Goal: Obtain resource: Download file/media

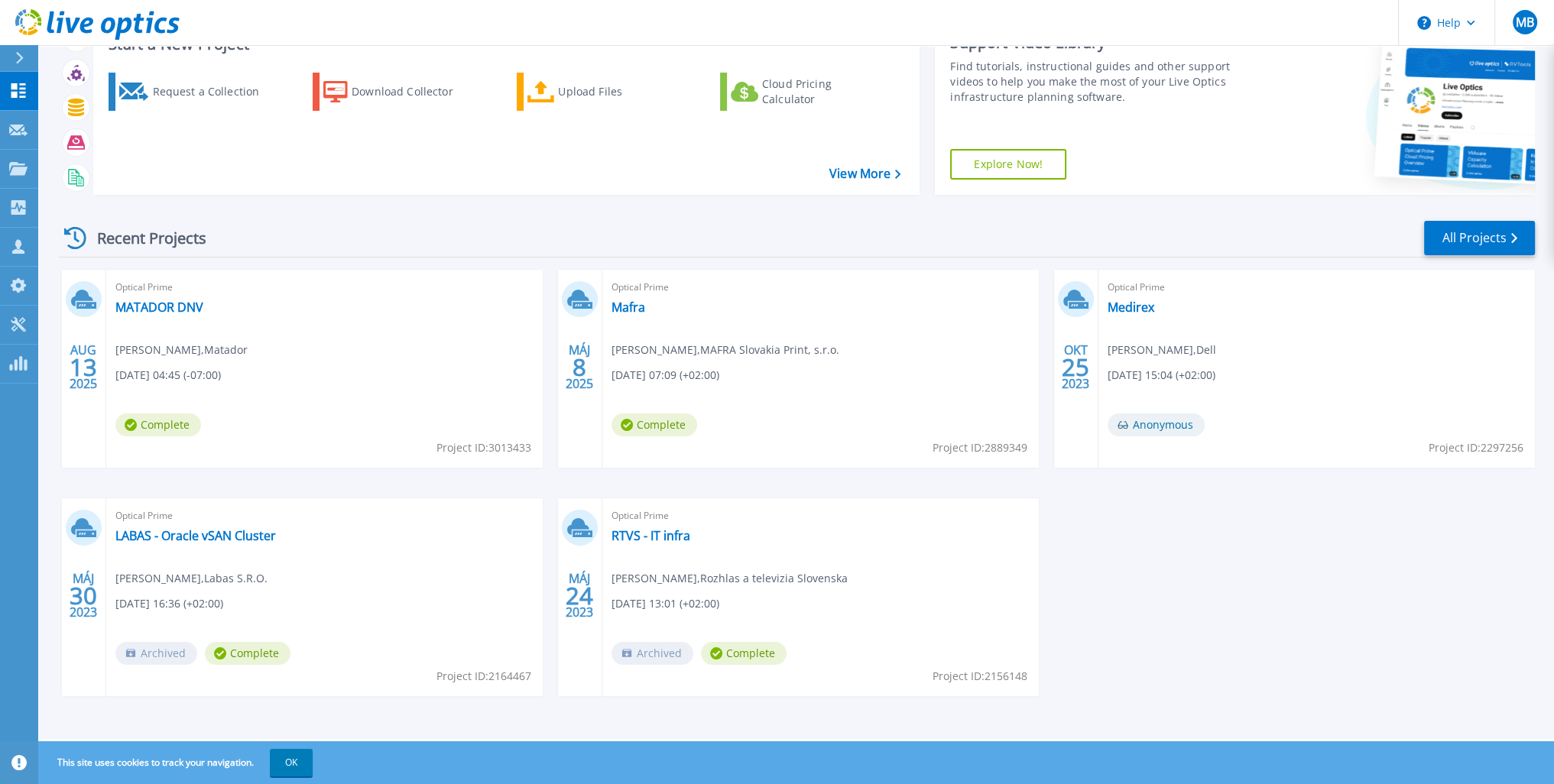
scroll to position [63, 0]
click at [217, 533] on link "LABAS - Oracle vSAN Cluster" at bounding box center [196, 535] width 160 height 15
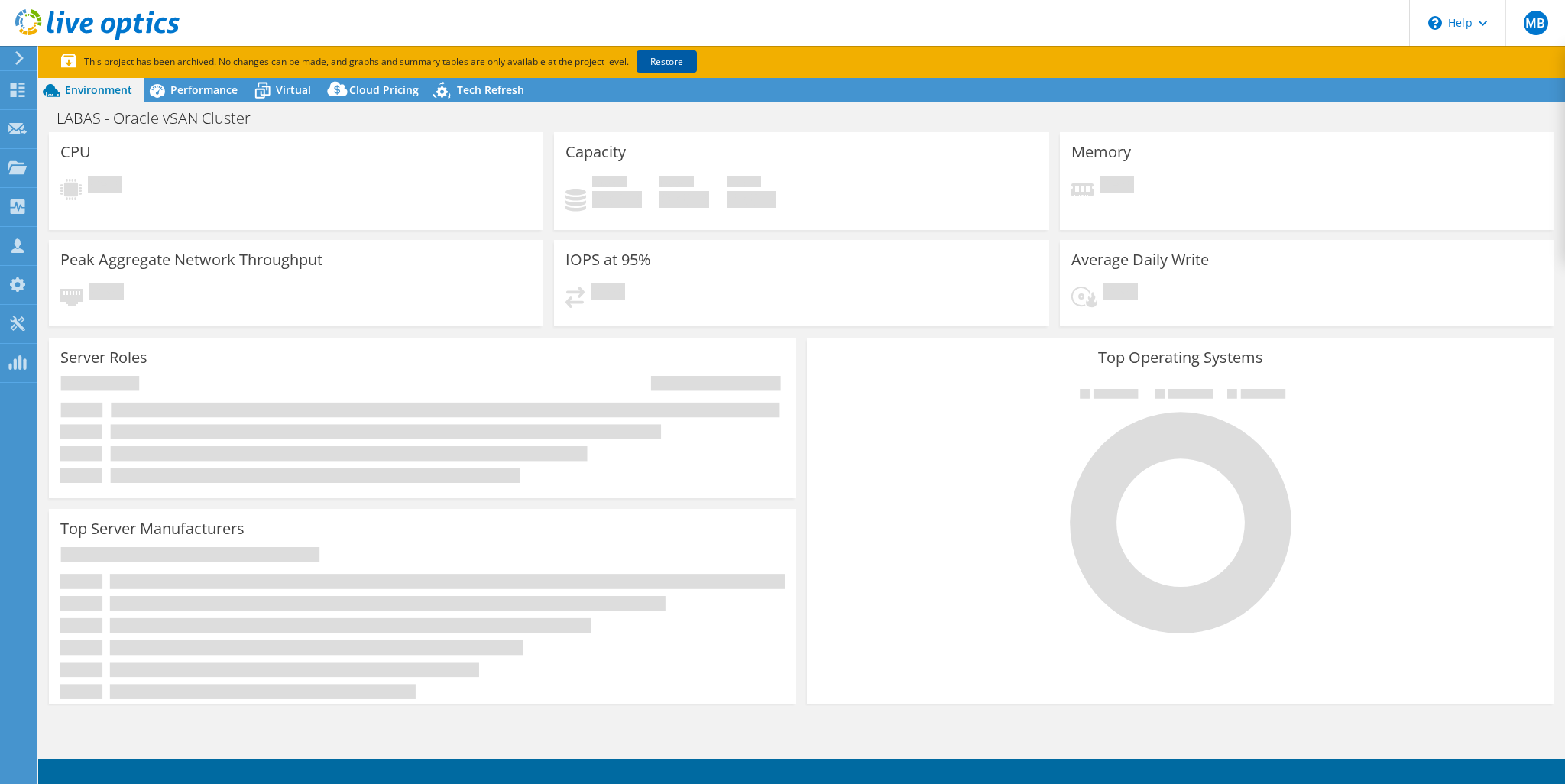
click at [661, 55] on link "Restore" at bounding box center [667, 61] width 60 height 22
select select "USD"
select select "EUFrankfurt"
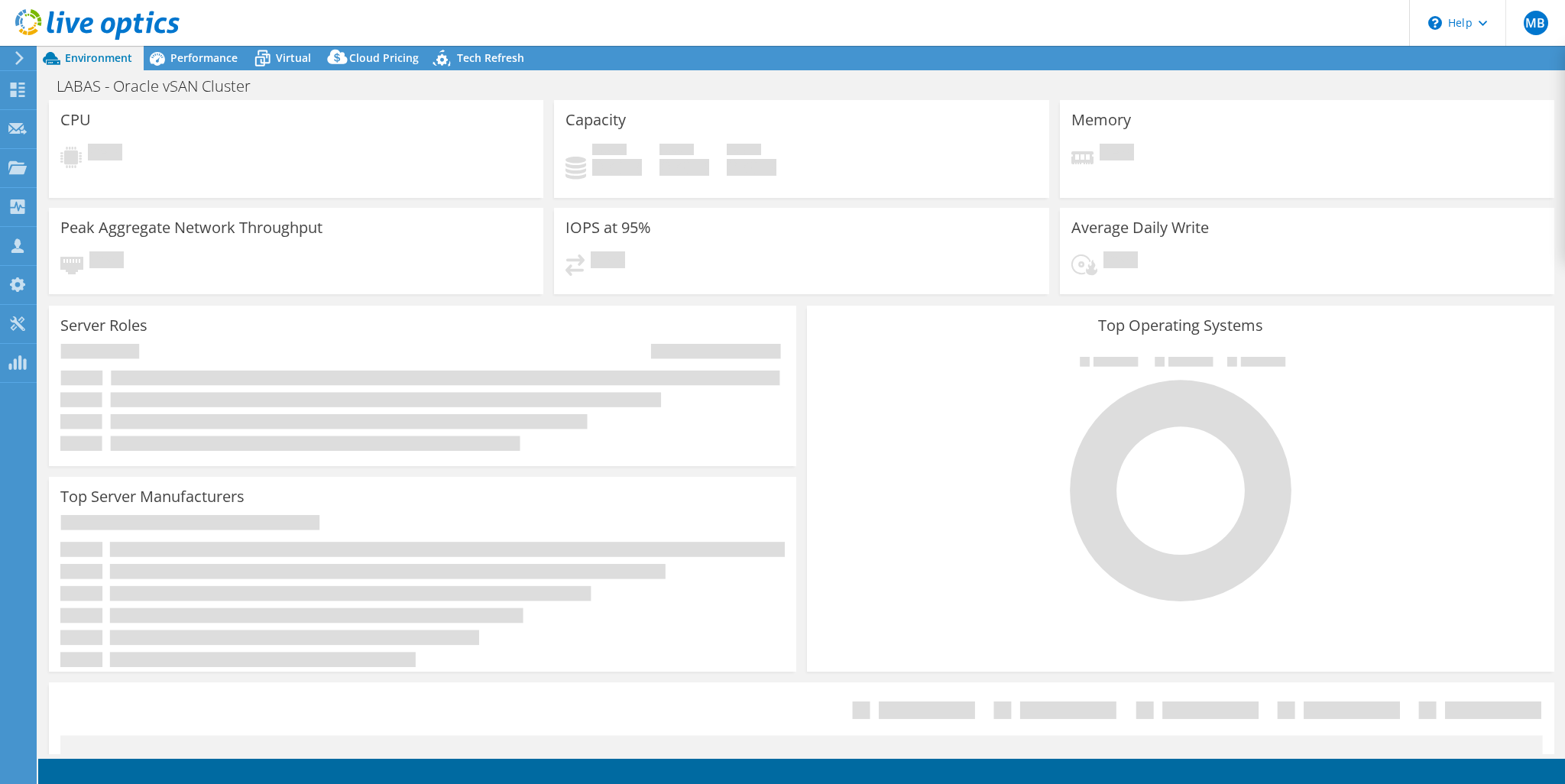
select select "USD"
select select "EUFrankfurt"
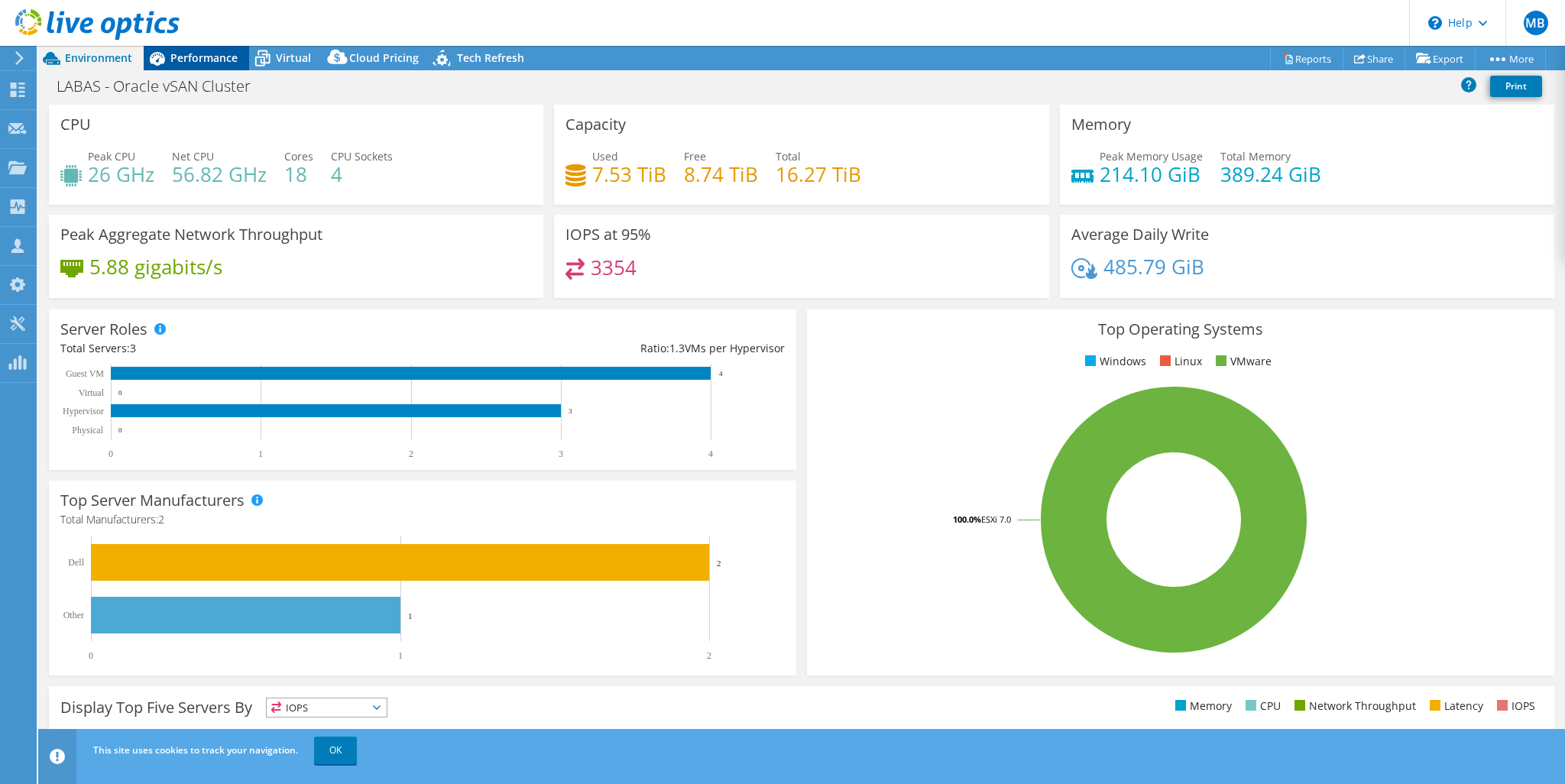
click at [196, 51] on span "Performance" at bounding box center [204, 57] width 67 height 15
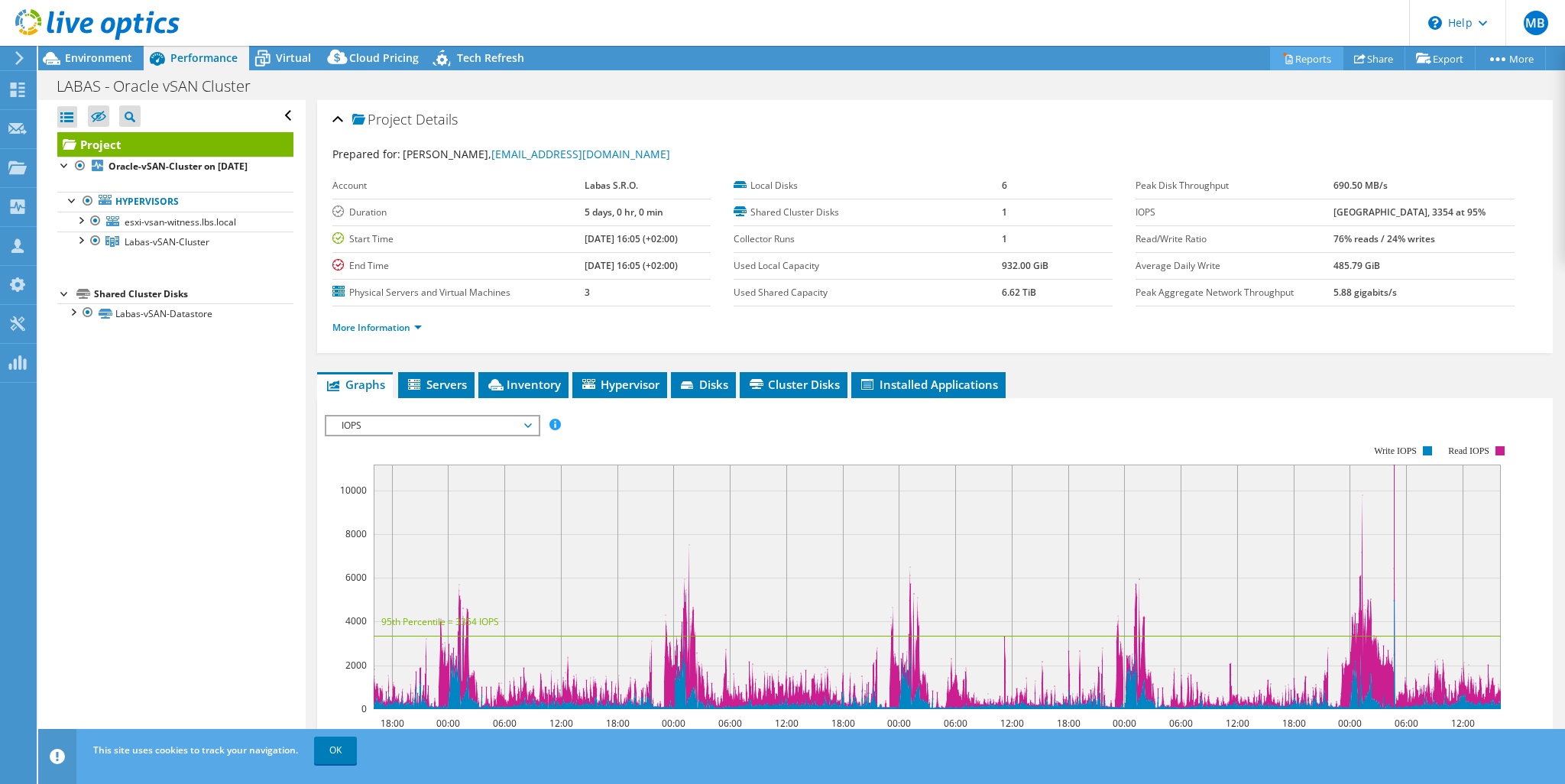
click at [1287, 55] on link "Reports" at bounding box center [1307, 58] width 74 height 24
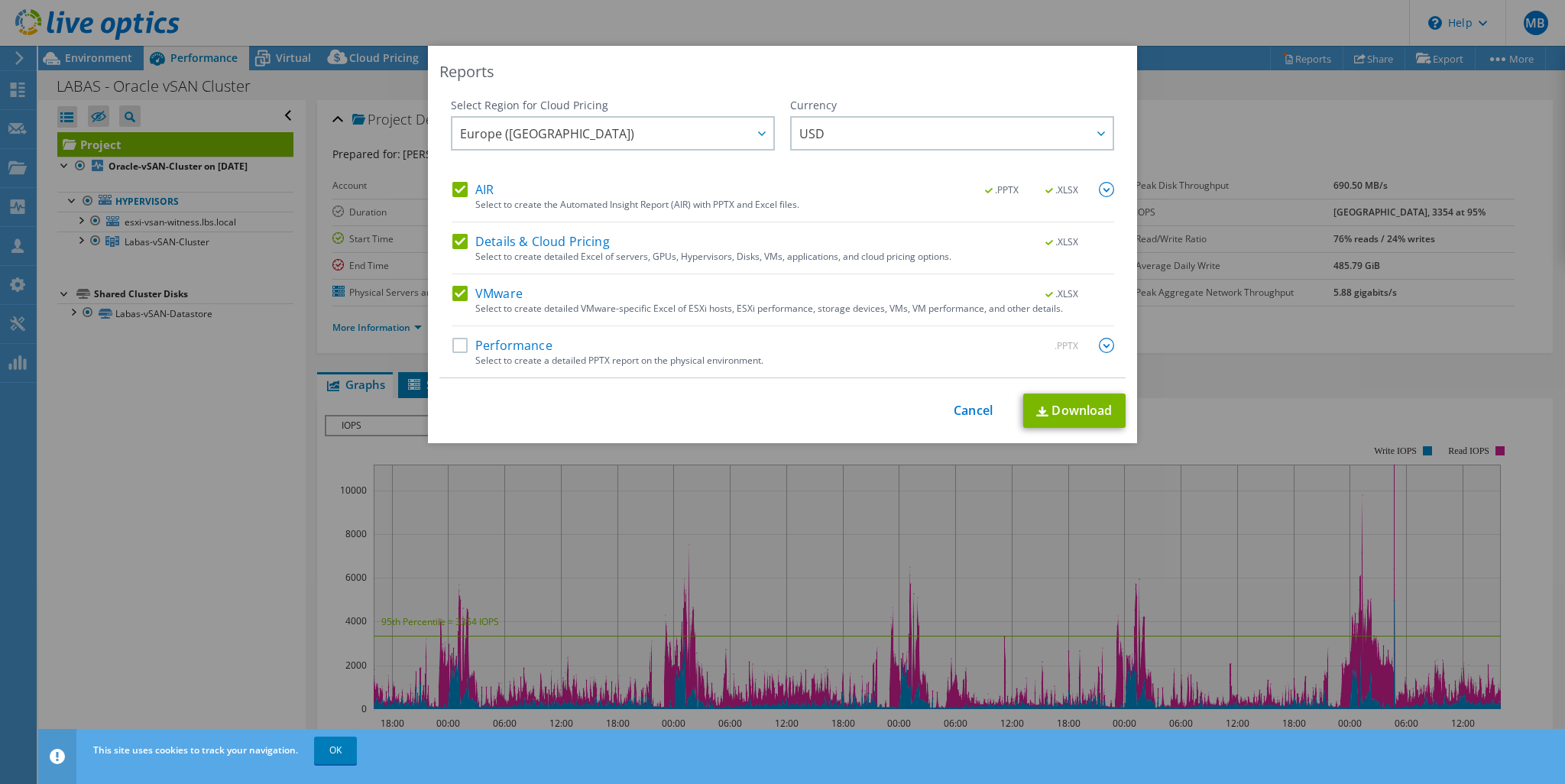
click at [456, 346] on label "Performance" at bounding box center [502, 345] width 100 height 15
click at [0, 0] on input "Performance" at bounding box center [0, 0] width 0 height 0
click at [459, 246] on label "Details & Cloud Pricing" at bounding box center [530, 241] width 157 height 15
click at [0, 0] on input "Details & Cloud Pricing" at bounding box center [0, 0] width 0 height 0
click at [459, 186] on label "AIR" at bounding box center [472, 189] width 41 height 15
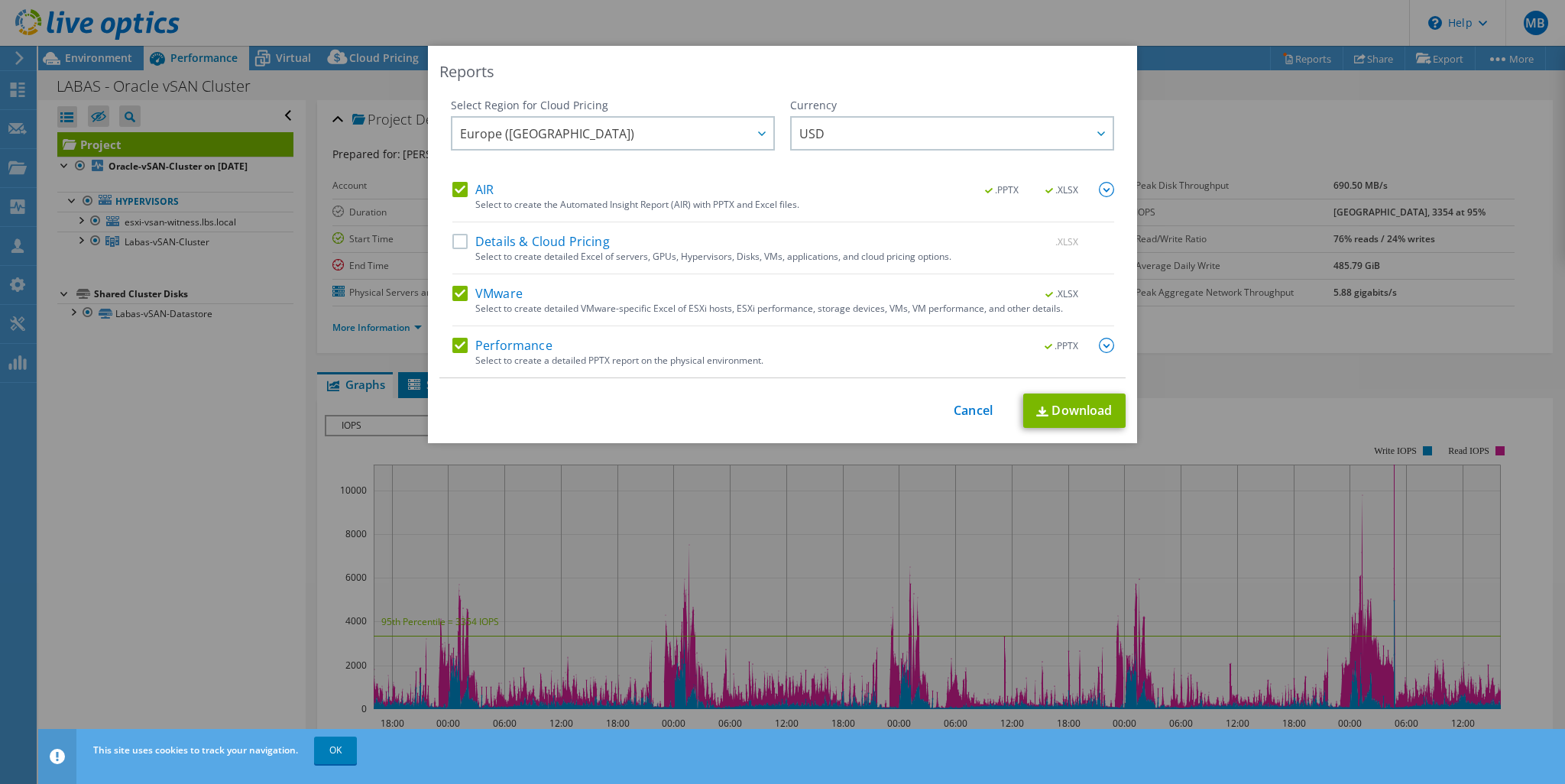
click at [0, 0] on input "AIR" at bounding box center [0, 0] width 0 height 0
click at [464, 337] on label "Performance" at bounding box center [502, 345] width 100 height 15
click at [0, 0] on input "Performance" at bounding box center [0, 0] width 0 height 0
click at [1104, 337] on img at bounding box center [1106, 345] width 15 height 15
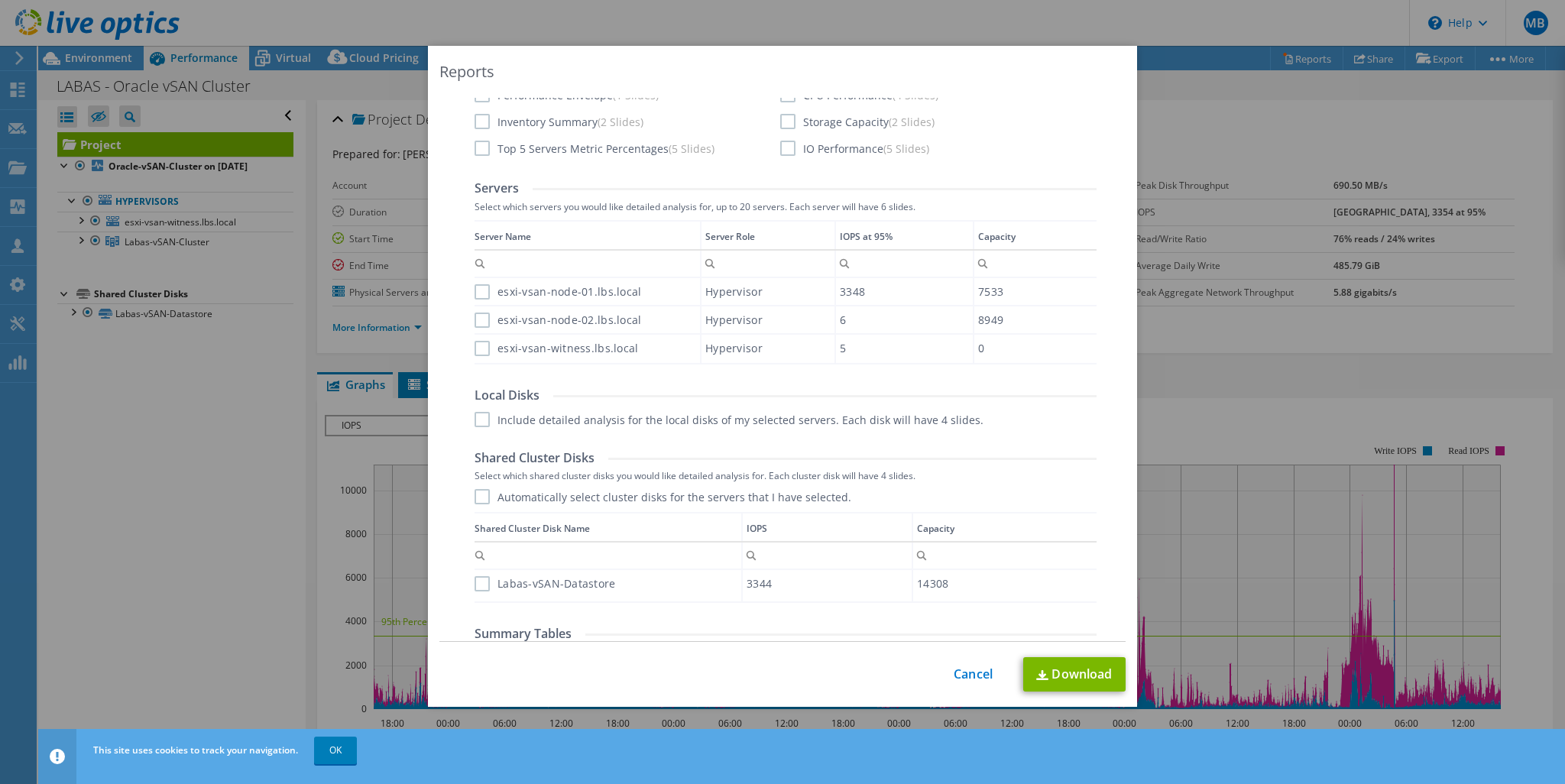
scroll to position [458, 0]
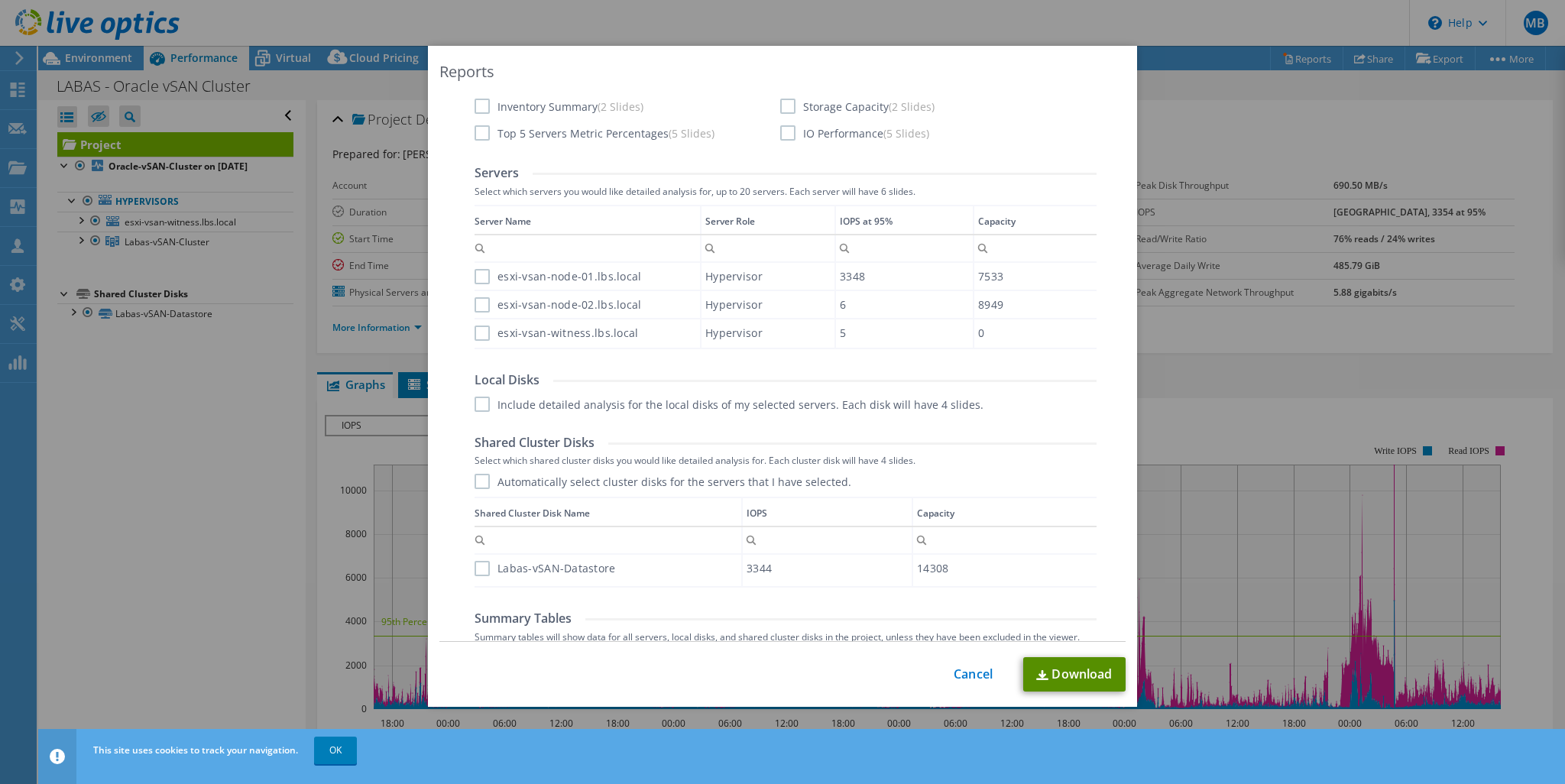
click at [1069, 672] on link "Download" at bounding box center [1075, 674] width 103 height 35
click at [971, 675] on link "Cancel" at bounding box center [973, 674] width 39 height 15
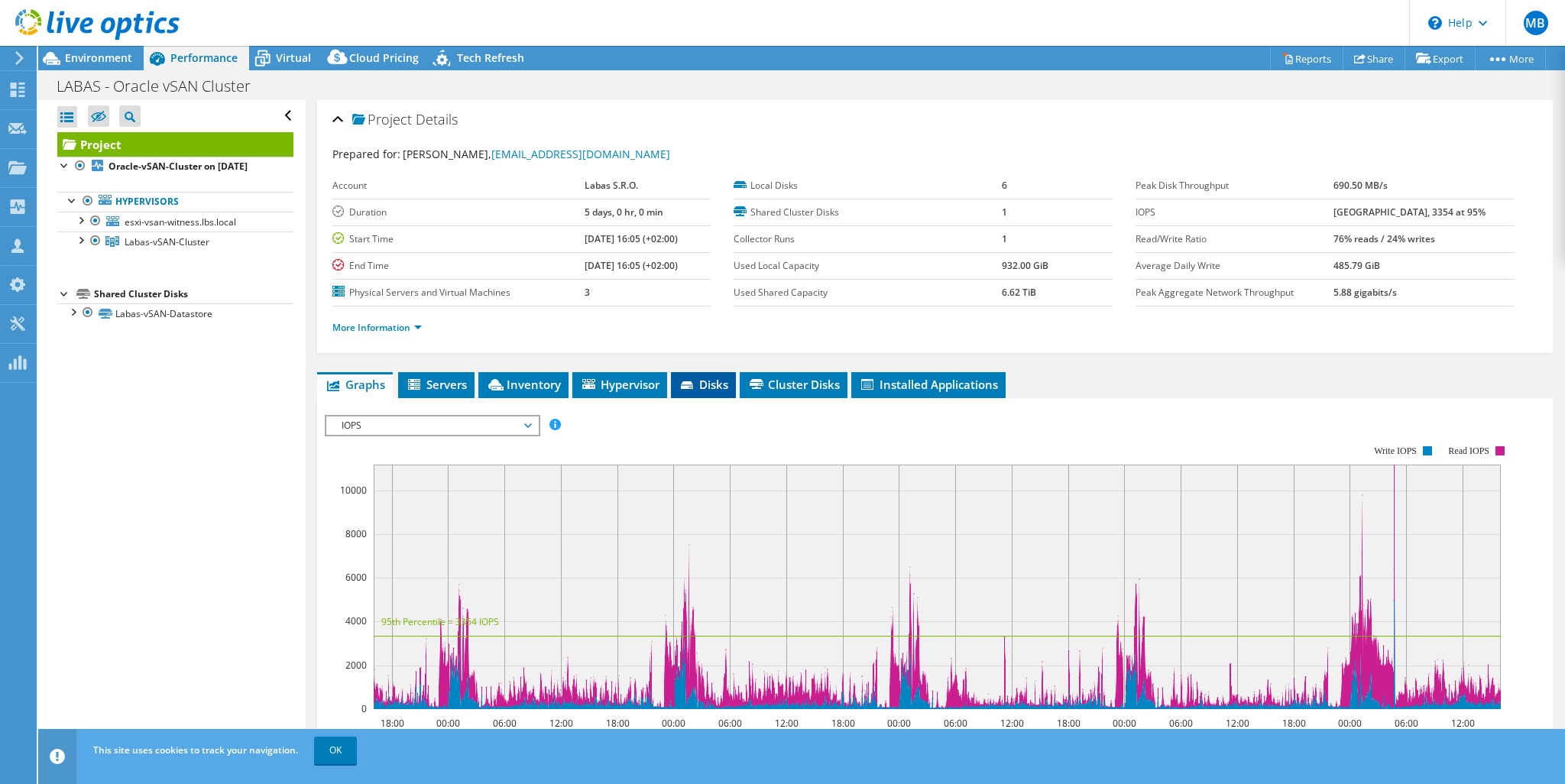
click at [691, 381] on icon at bounding box center [686, 385] width 12 height 7
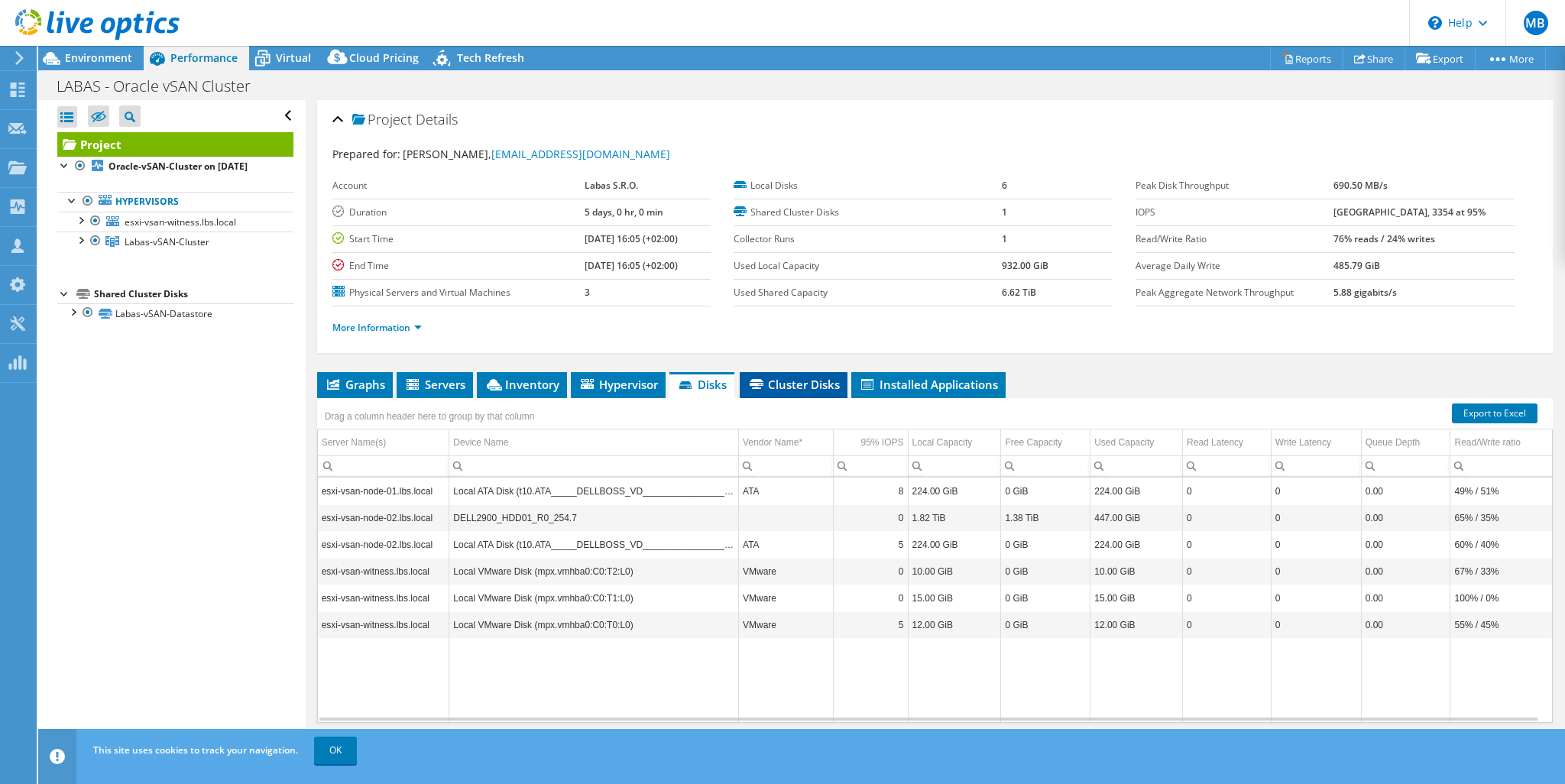
click at [801, 385] on span "Cluster Disks" at bounding box center [793, 384] width 93 height 15
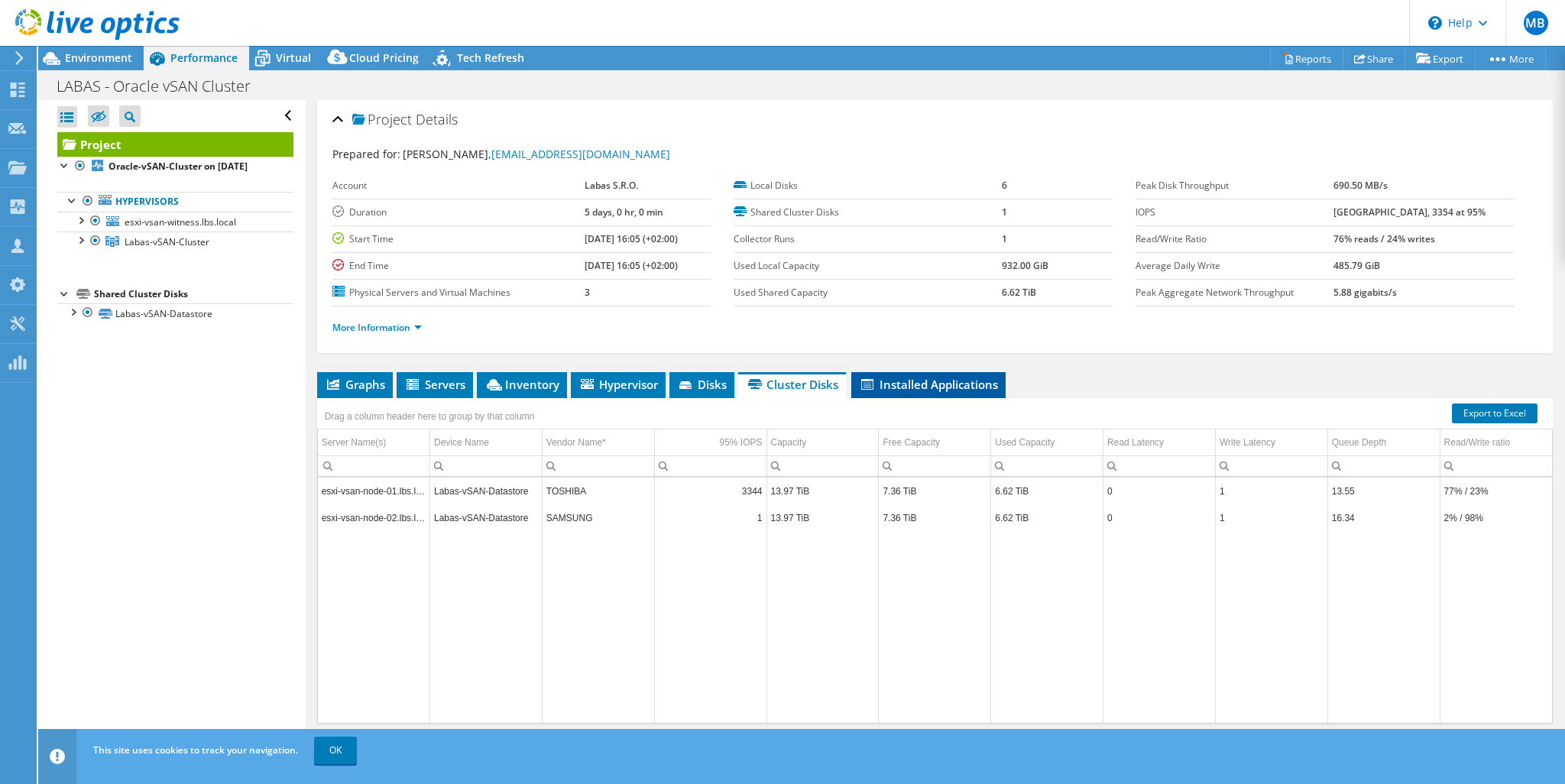
click at [924, 388] on span "Installed Applications" at bounding box center [928, 384] width 139 height 15
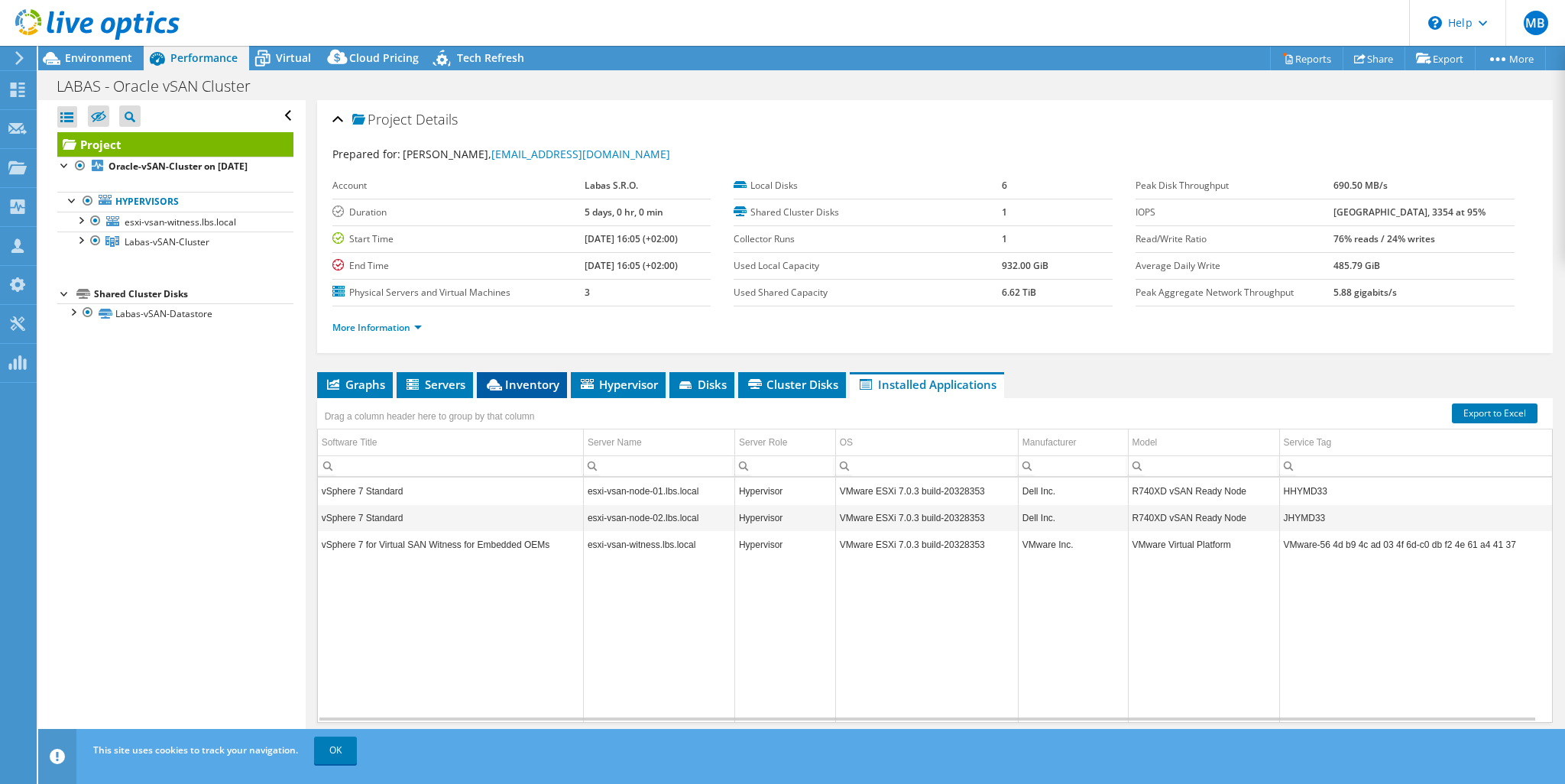
click at [499, 377] on span "Inventory" at bounding box center [522, 384] width 75 height 15
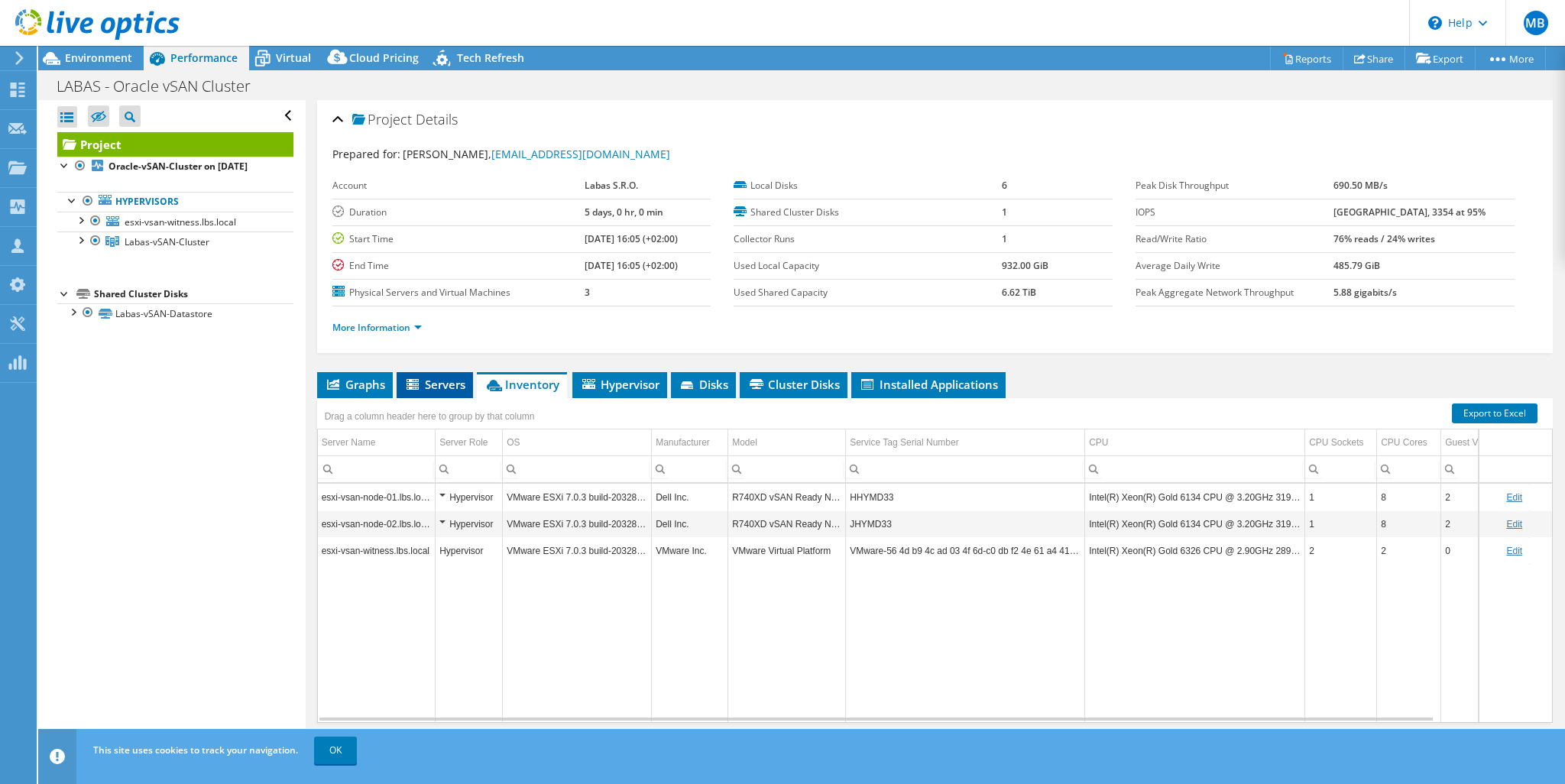
click at [436, 380] on span "Servers" at bounding box center [434, 384] width 61 height 15
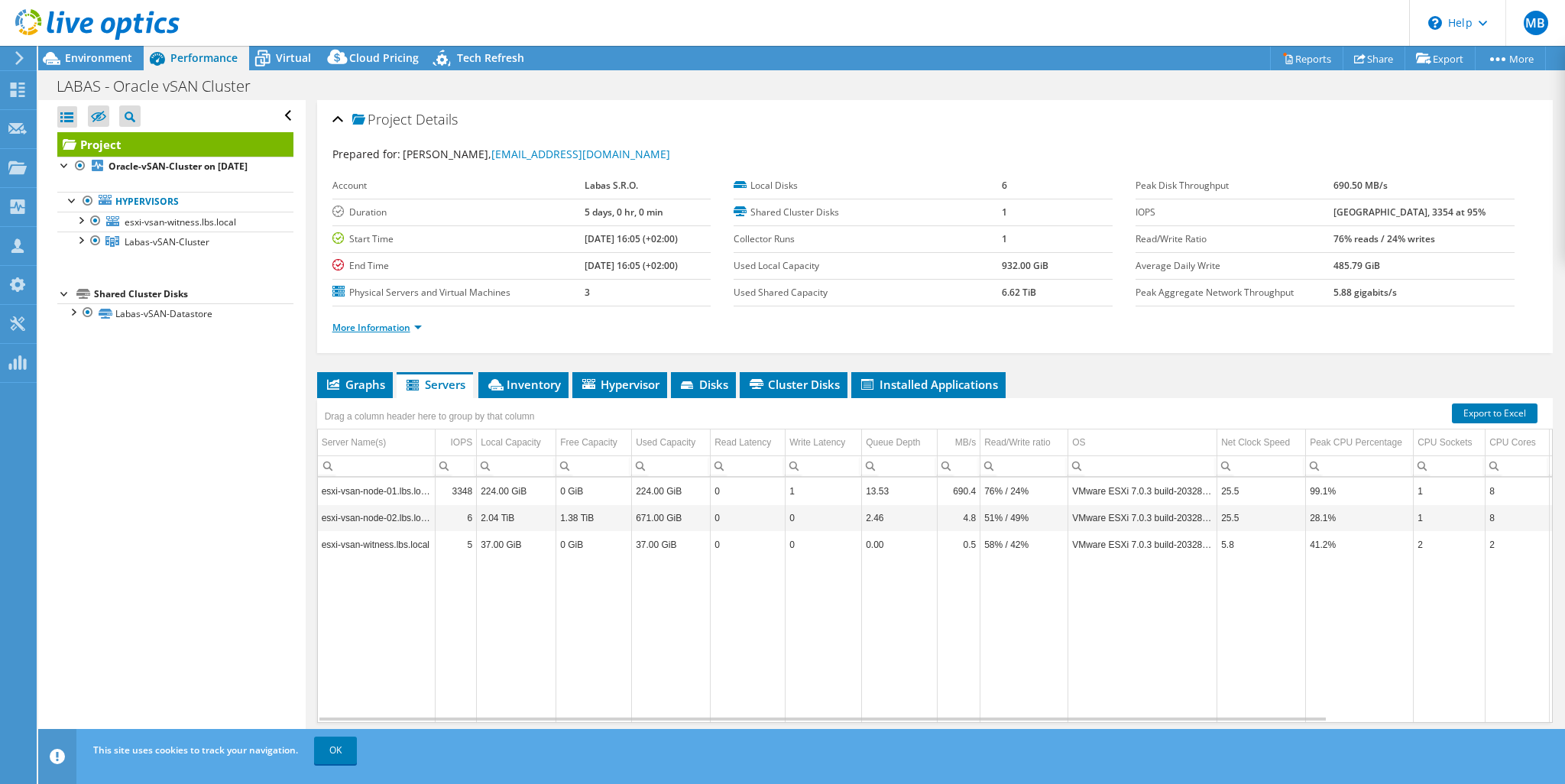
click at [365, 322] on link "More Information" at bounding box center [377, 327] width 89 height 13
